Goal: Task Accomplishment & Management: Complete application form

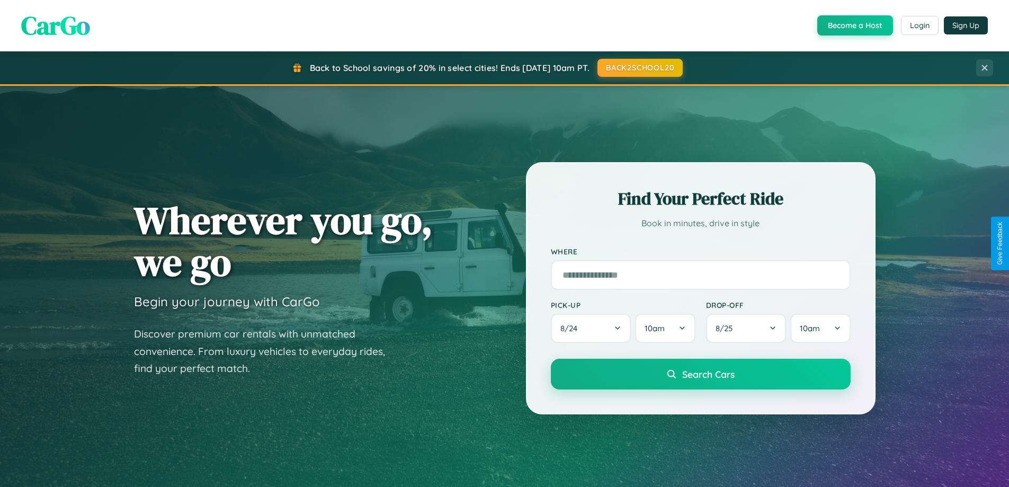
scroll to position [2038, 0]
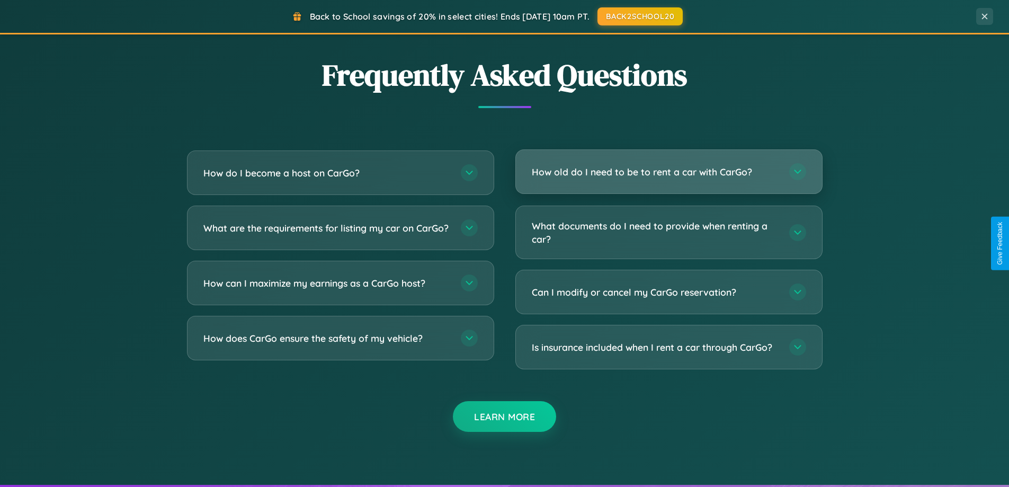
click at [668, 172] on h3 "How old do I need to be to rent a car with CarGo?" at bounding box center [655, 171] width 247 height 13
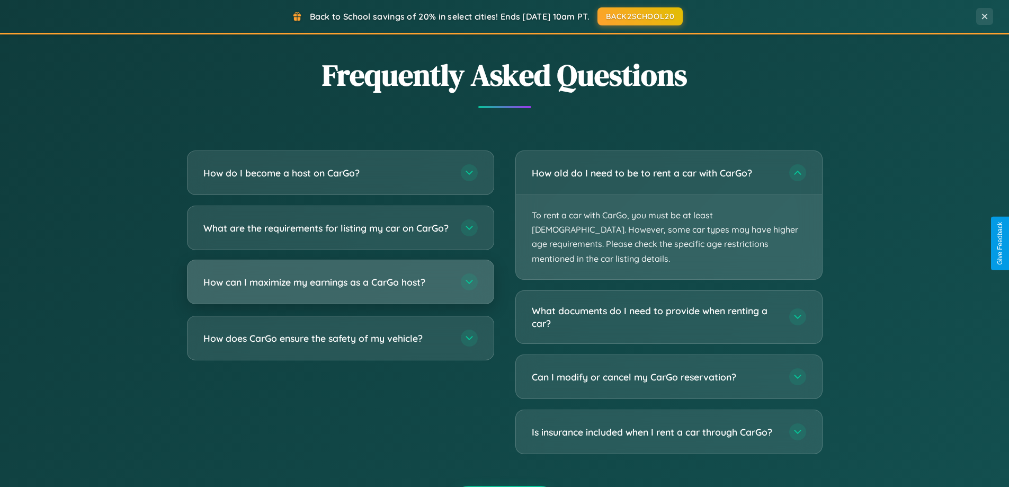
click at [340, 289] on h3 "How can I maximize my earnings as a CarGo host?" at bounding box center [326, 281] width 247 height 13
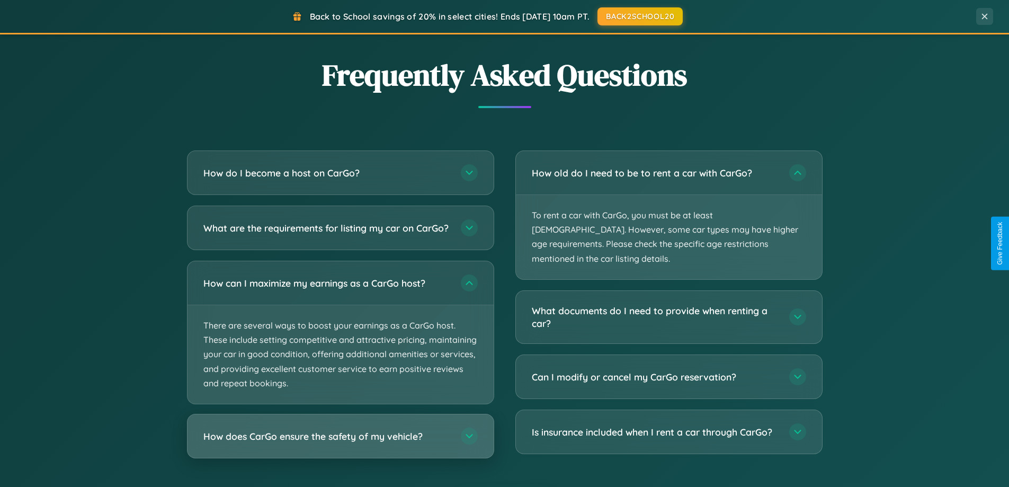
click at [340, 443] on h3 "How does CarGo ensure the safety of my vehicle?" at bounding box center [326, 435] width 247 height 13
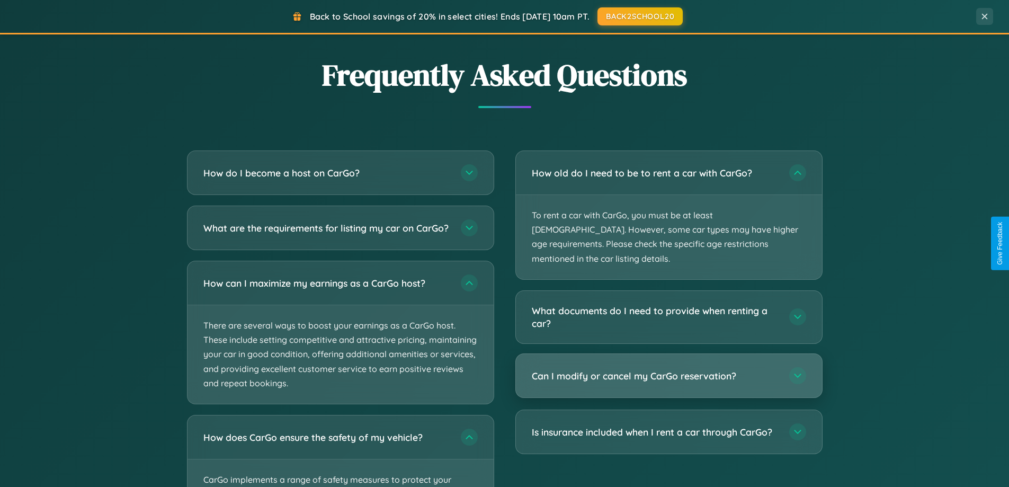
click at [668, 369] on h3 "Can I modify or cancel my CarGo reservation?" at bounding box center [655, 375] width 247 height 13
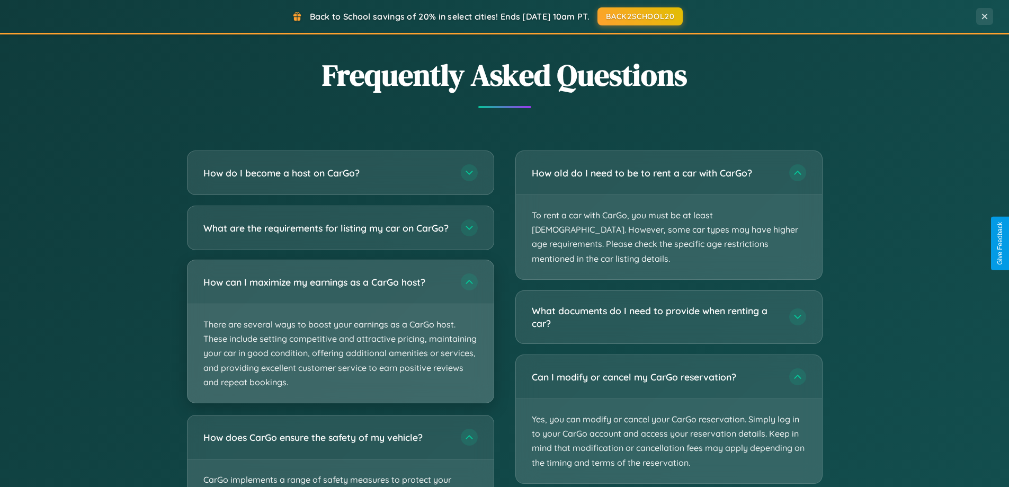
click at [340, 341] on p "There are several ways to boost your earnings as a CarGo host. These include se…" at bounding box center [340, 353] width 306 height 98
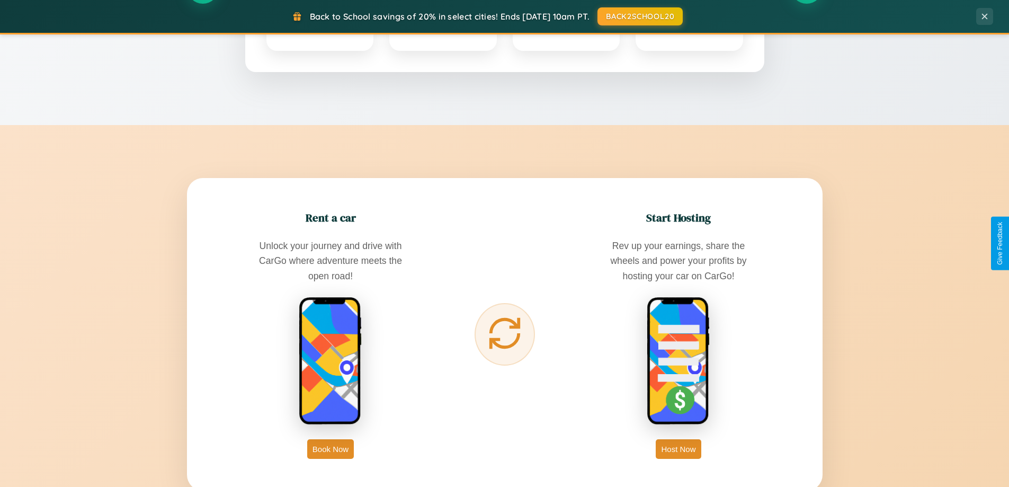
scroll to position [0, 0]
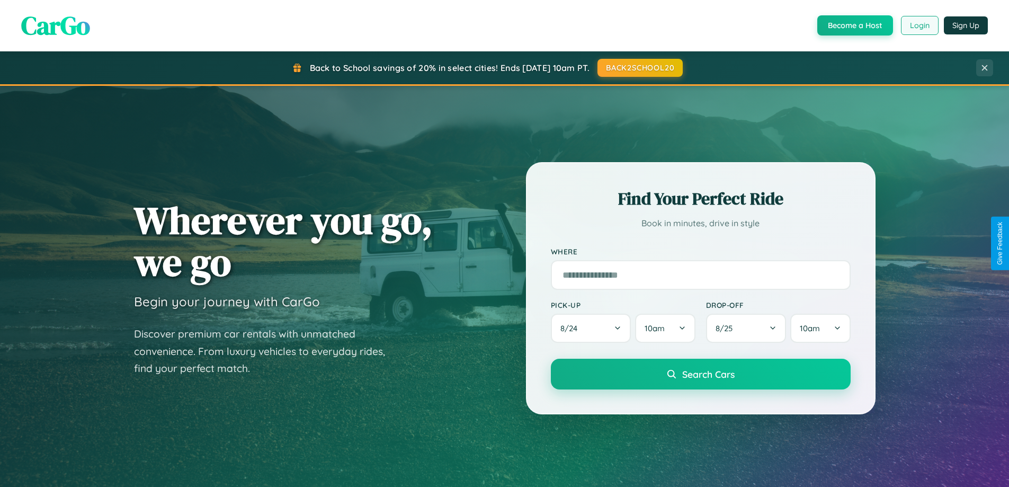
click at [919, 25] on button "Login" at bounding box center [920, 25] width 38 height 19
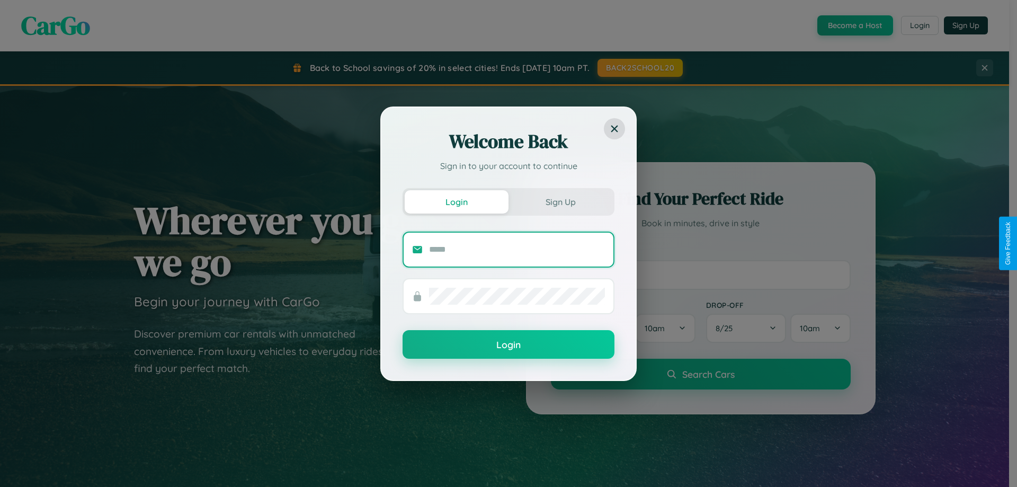
click at [517, 249] on input "text" at bounding box center [517, 249] width 176 height 17
type input "**********"
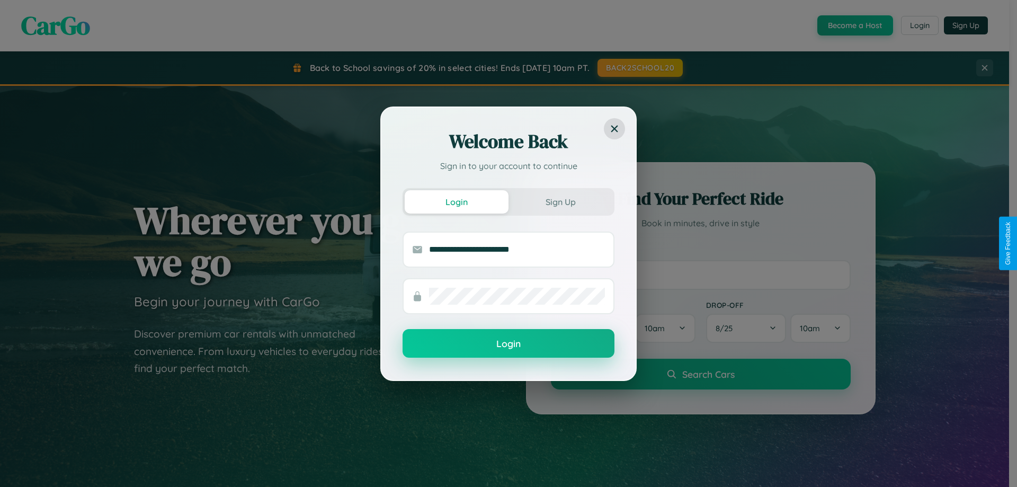
click at [508, 344] on button "Login" at bounding box center [508, 343] width 212 height 29
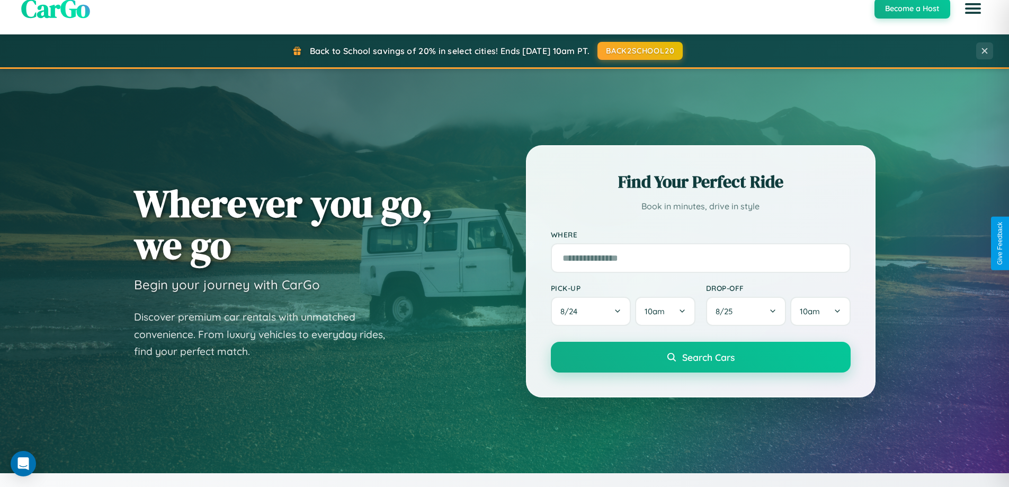
scroll to position [456, 0]
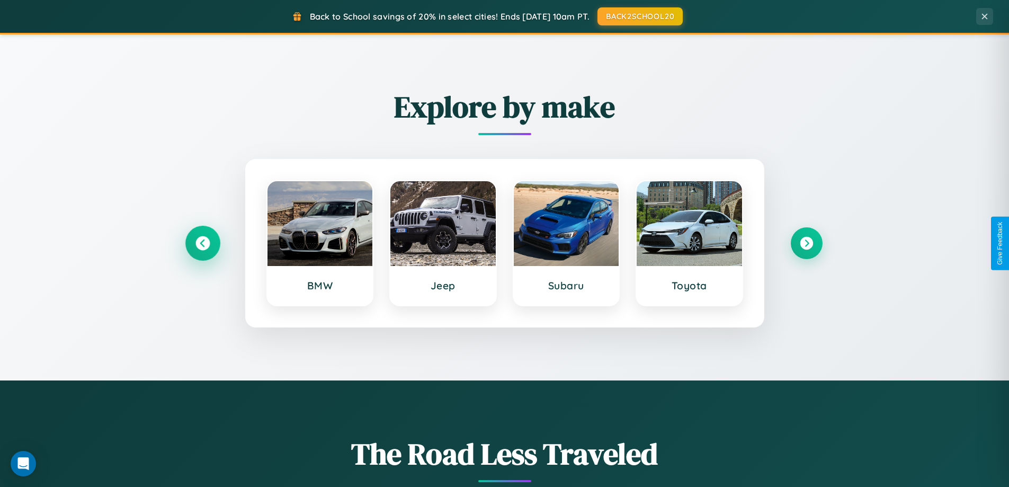
click at [202, 243] on icon at bounding box center [202, 243] width 14 height 14
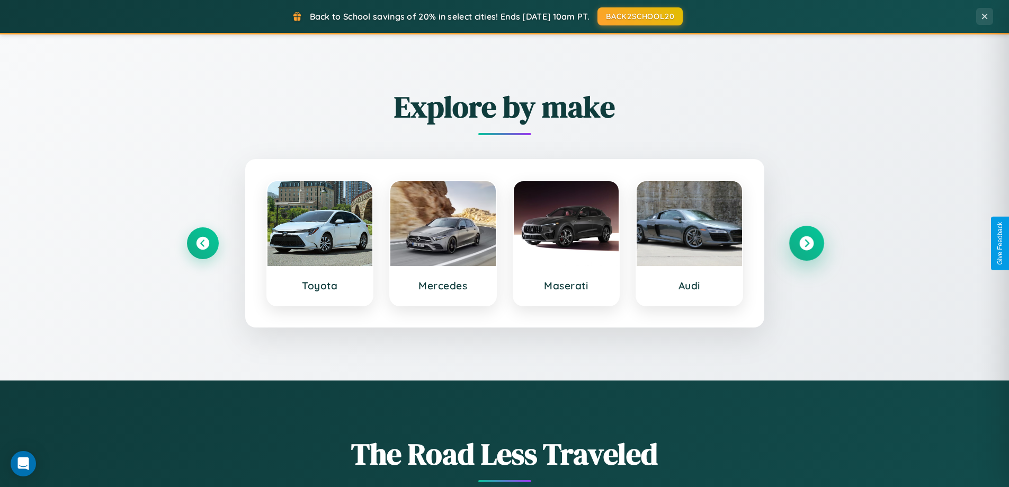
click at [806, 243] on icon at bounding box center [806, 243] width 14 height 14
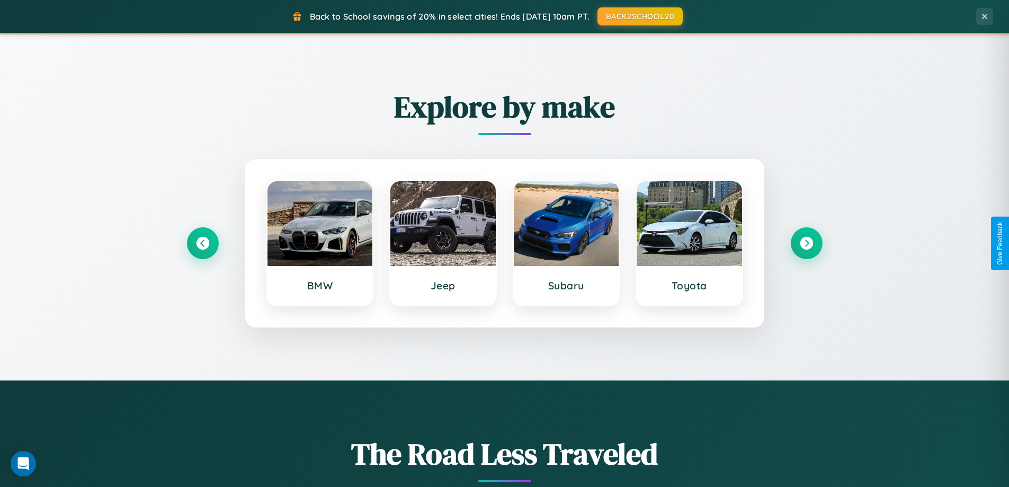
scroll to position [0, 0]
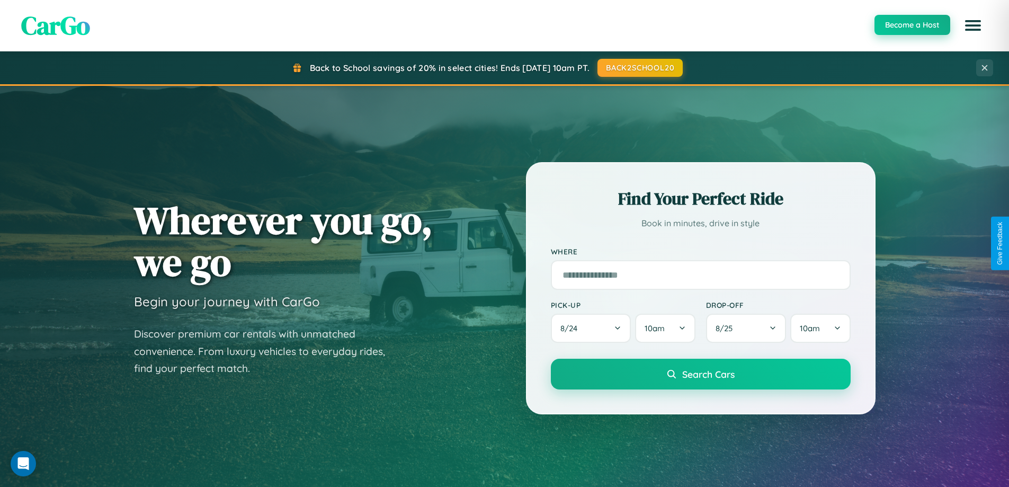
click at [911, 25] on button "Become a Host" at bounding box center [912, 25] width 76 height 20
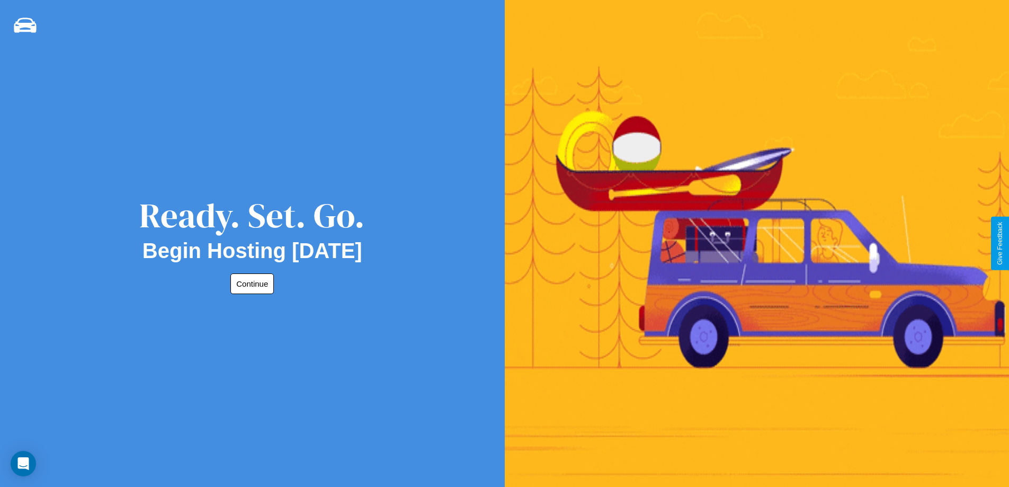
click at [250, 283] on button "Continue" at bounding box center [251, 283] width 43 height 21
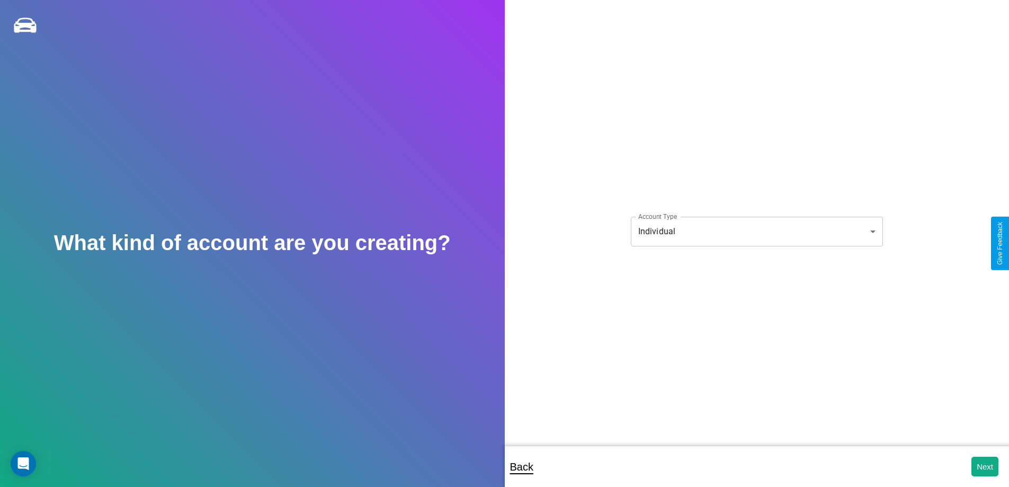
click at [756, 231] on body "**********" at bounding box center [504, 250] width 1009 height 501
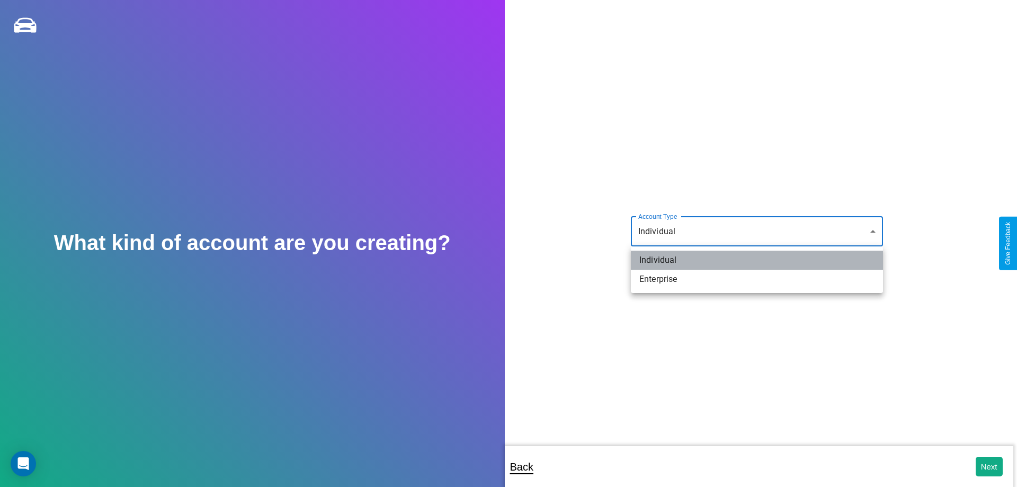
click at [757, 260] on li "Individual" at bounding box center [757, 259] width 252 height 19
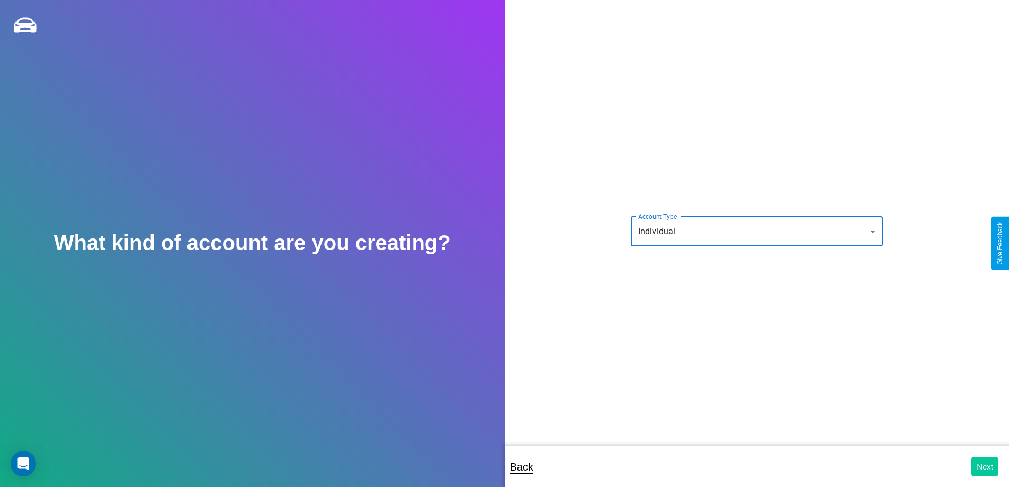
click at [984, 466] on button "Next" at bounding box center [984, 466] width 27 height 20
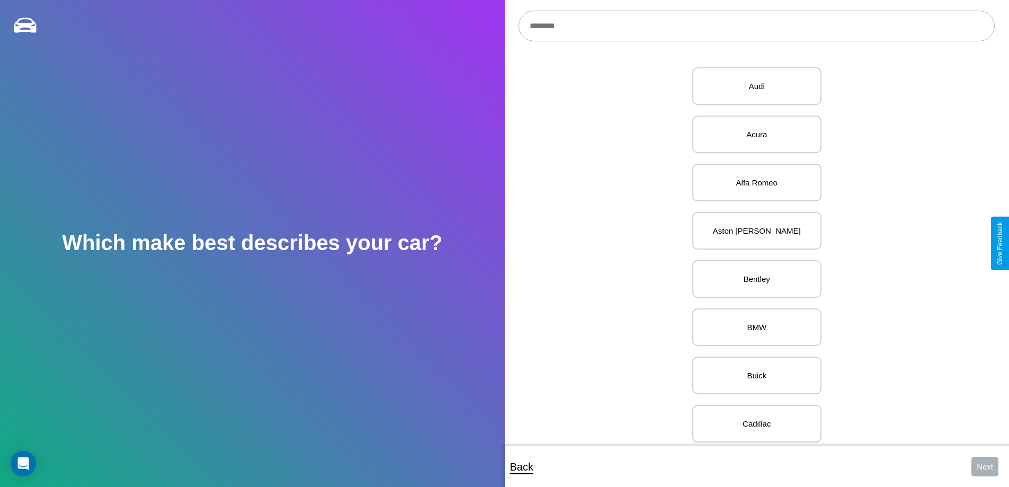
click at [756, 26] on input "text" at bounding box center [756, 26] width 476 height 31
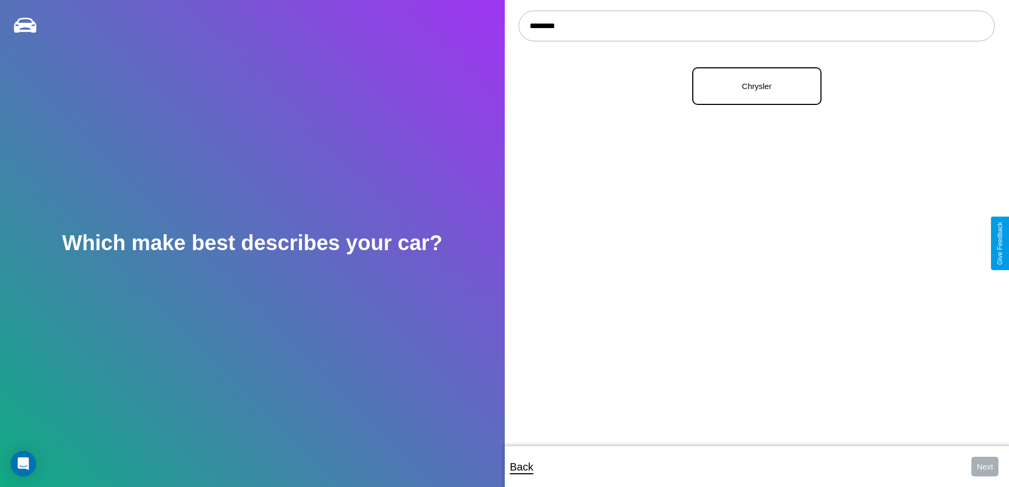
type input "********"
click at [753, 86] on p "Chrysler" at bounding box center [757, 86] width 106 height 14
click at [984, 466] on button "Next" at bounding box center [984, 466] width 27 height 20
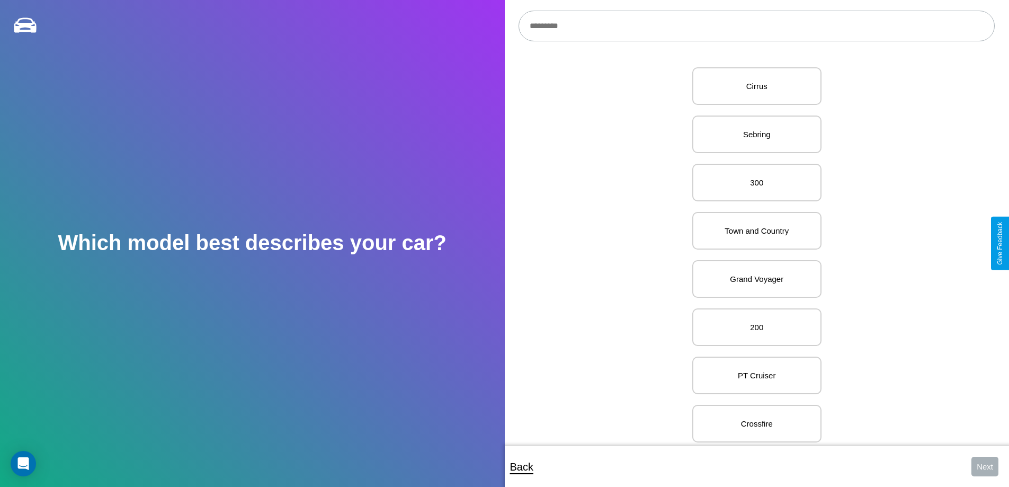
click at [756, 26] on input "text" at bounding box center [756, 26] width 476 height 31
type input "**********"
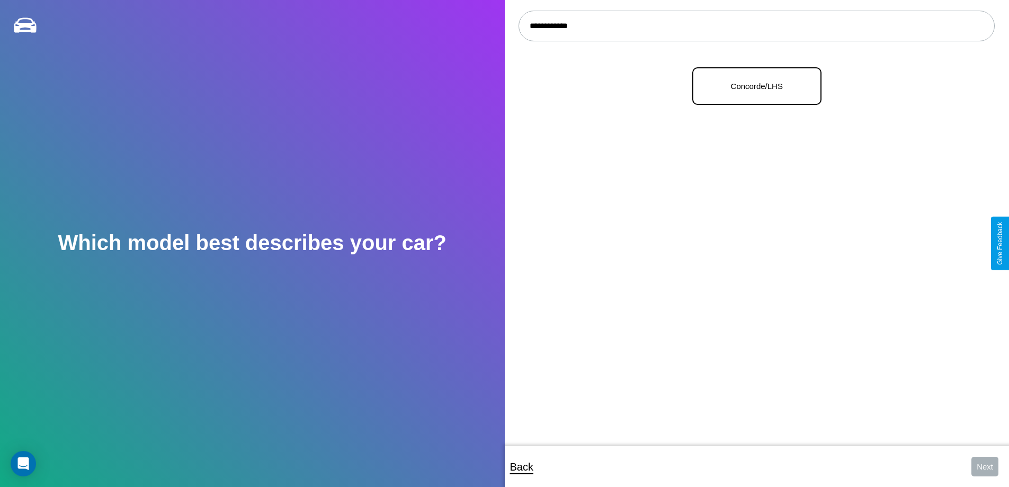
click at [753, 86] on p "Concorde/LHS" at bounding box center [757, 86] width 106 height 14
click at [984, 466] on button "Next" at bounding box center [984, 466] width 27 height 20
